Goal: Find specific page/section: Find specific page/section

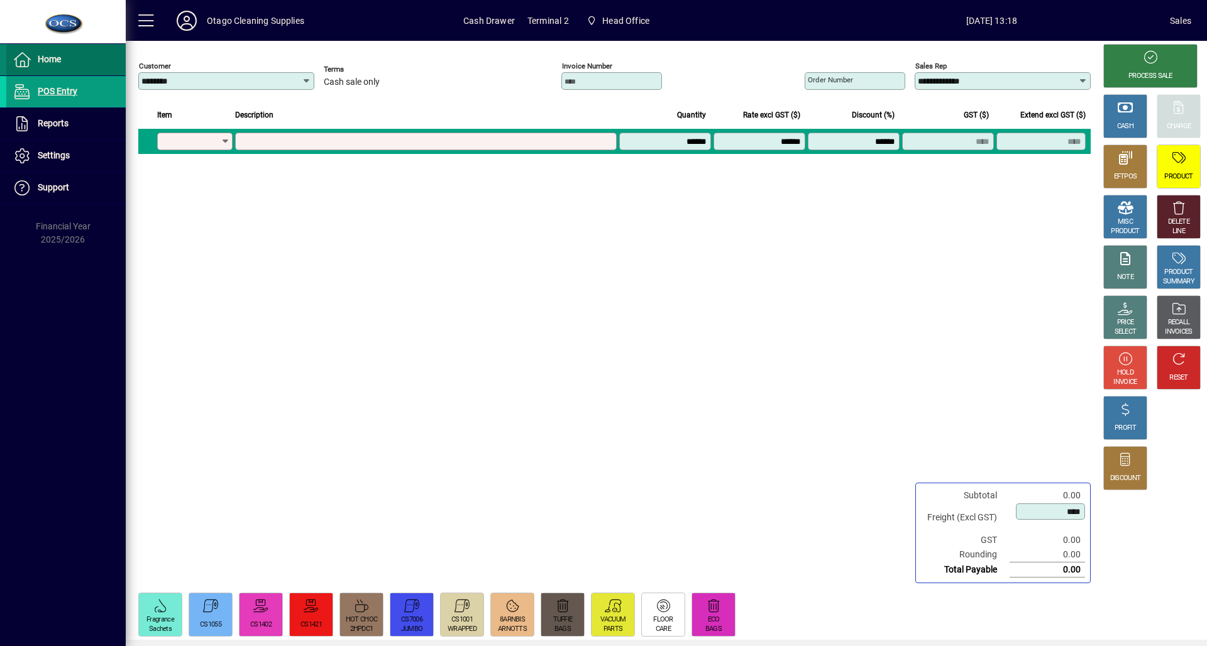
click at [45, 57] on span "Home" at bounding box center [49, 59] width 23 height 10
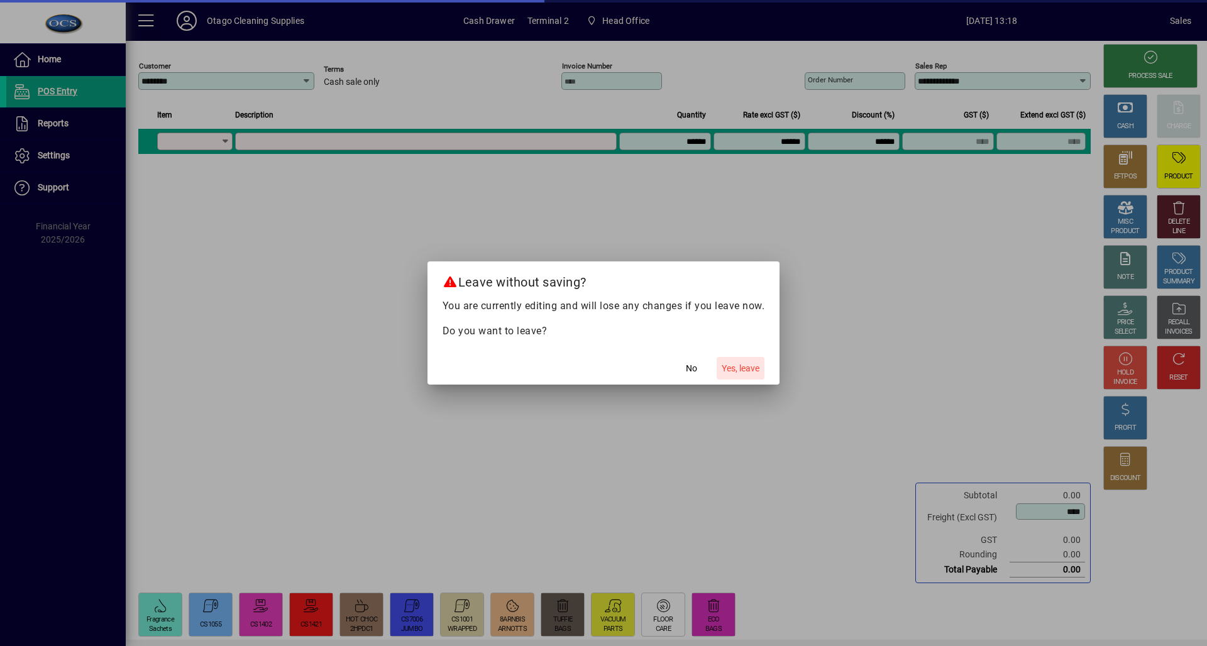
click at [739, 368] on span "Yes, leave" at bounding box center [741, 368] width 38 height 13
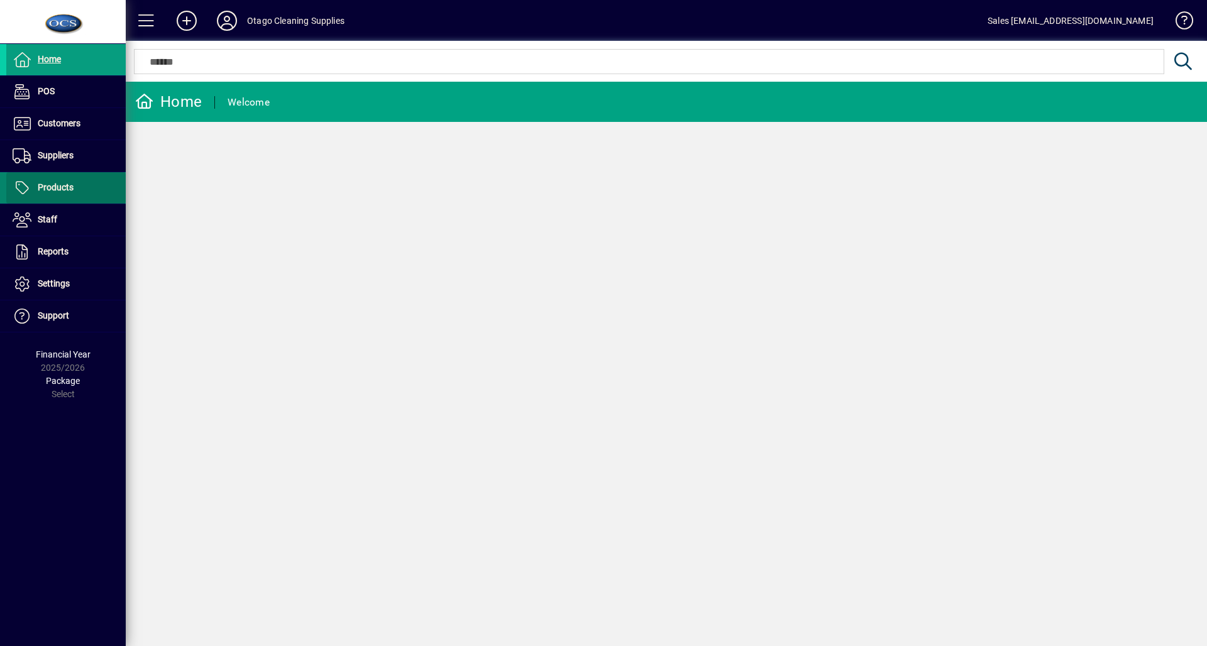
click at [62, 186] on span "Products" at bounding box center [56, 187] width 36 height 10
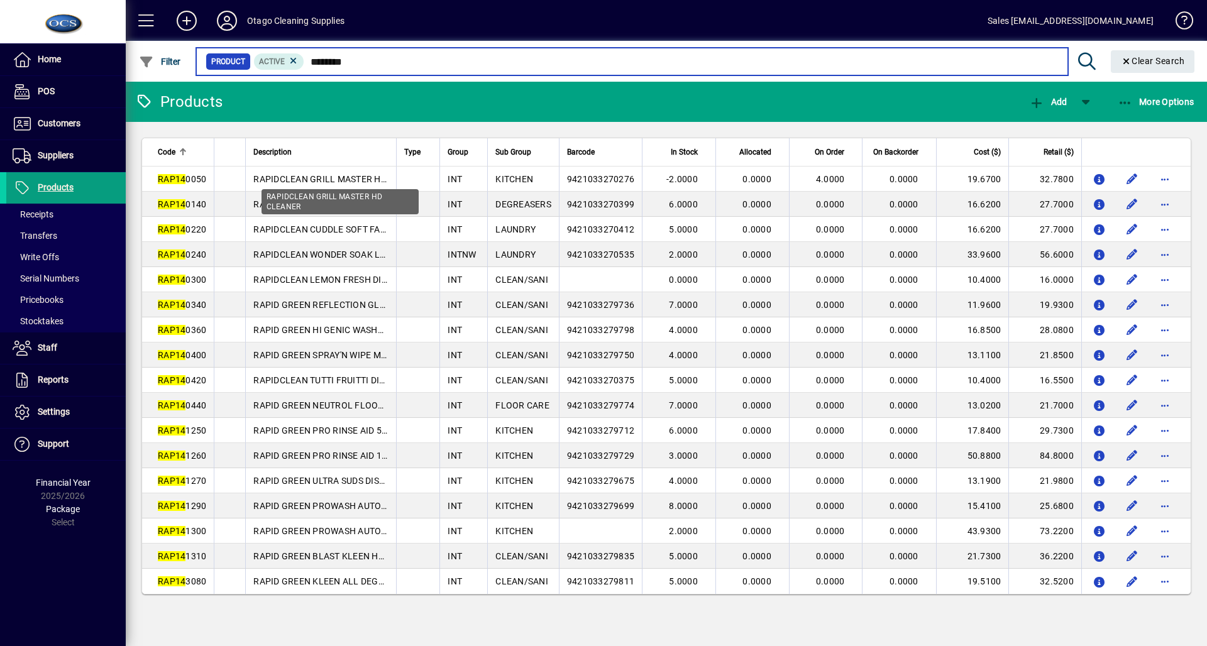
type input "*********"
